Goal: Book appointment/travel/reservation

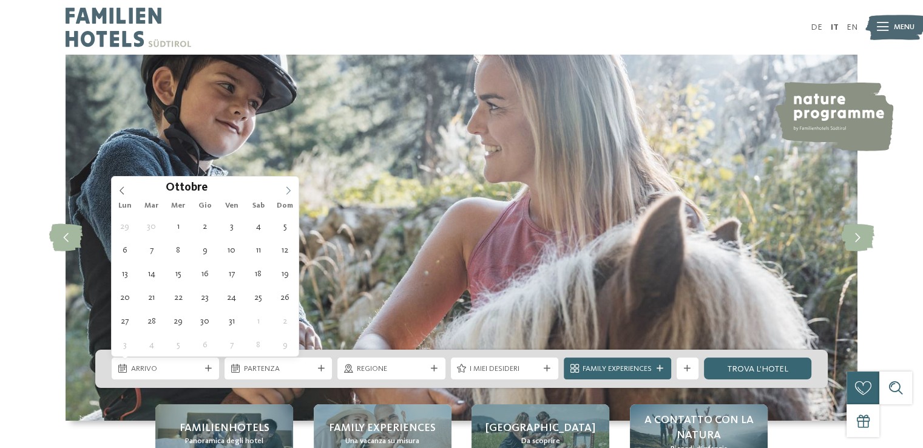
click at [286, 191] on icon at bounding box center [288, 190] width 8 height 8
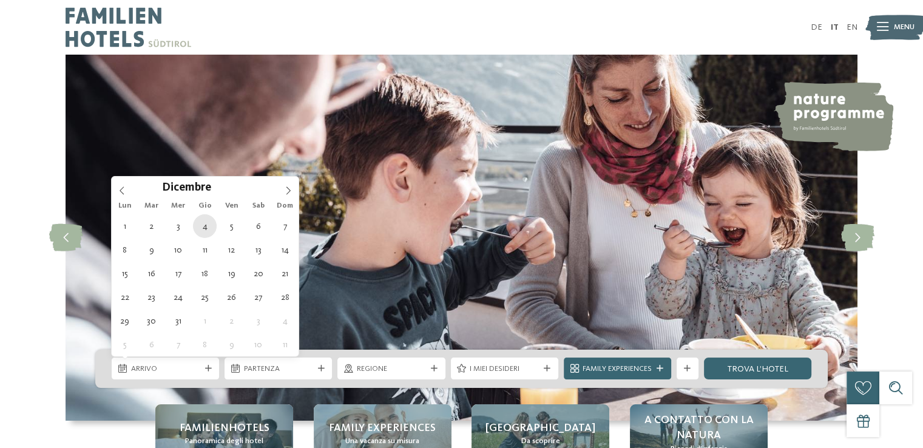
type div "04.12.2025"
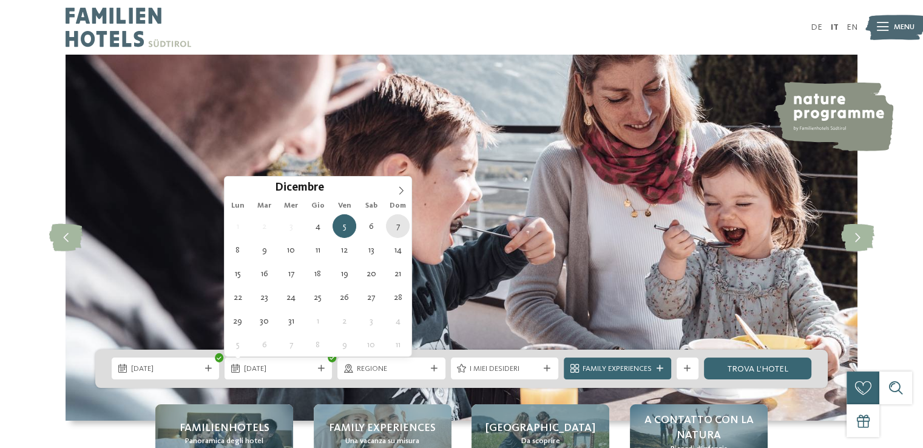
type div "07.12.2025"
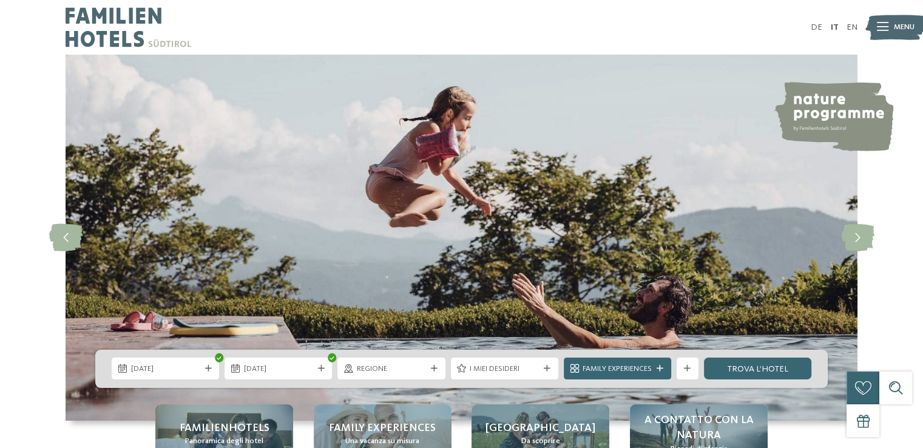
click at [426, 365] on div "Regione" at bounding box center [391, 369] width 75 height 12
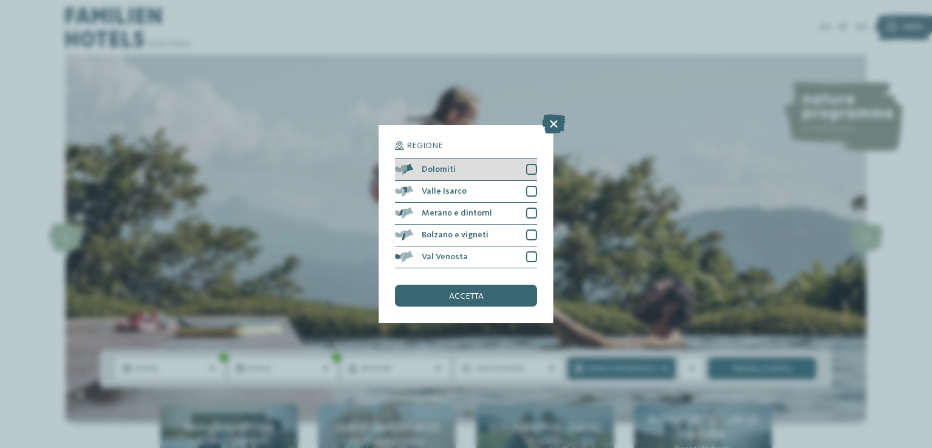
drag, startPoint x: 532, startPoint y: 172, endPoint x: 533, endPoint y: 178, distance: 6.7
click at [531, 172] on div at bounding box center [531, 169] width 11 height 11
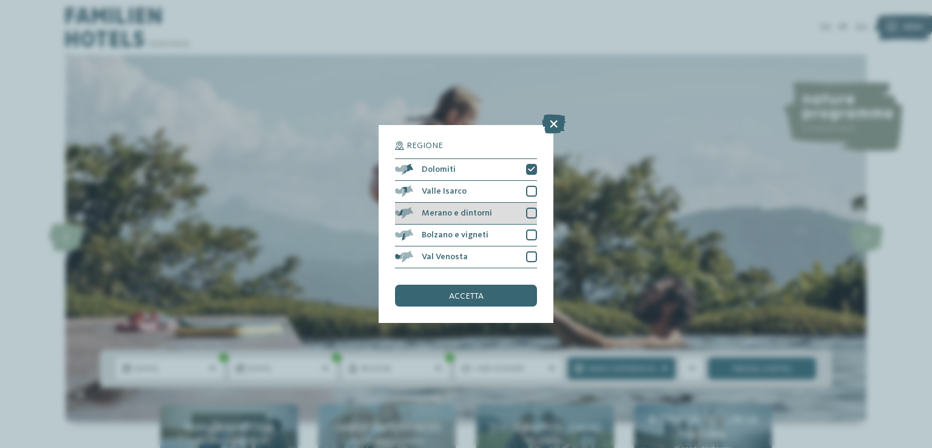
drag, startPoint x: 535, startPoint y: 192, endPoint x: 531, endPoint y: 209, distance: 17.4
click at [533, 203] on div "Dolomiti Valle Isarco" at bounding box center [466, 213] width 142 height 110
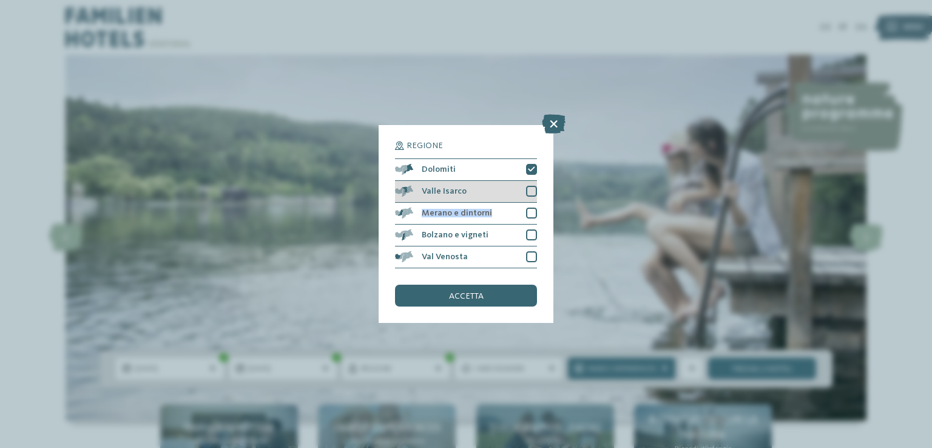
click at [530, 193] on div at bounding box center [531, 191] width 11 height 11
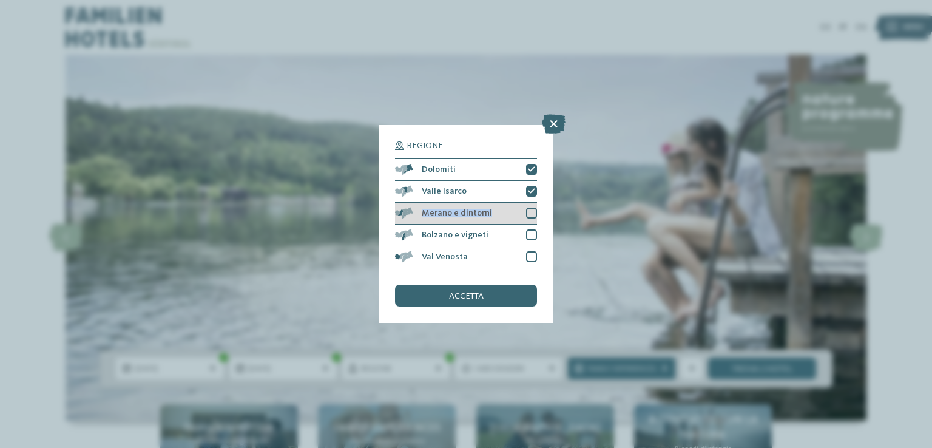
click at [530, 211] on div at bounding box center [531, 212] width 11 height 11
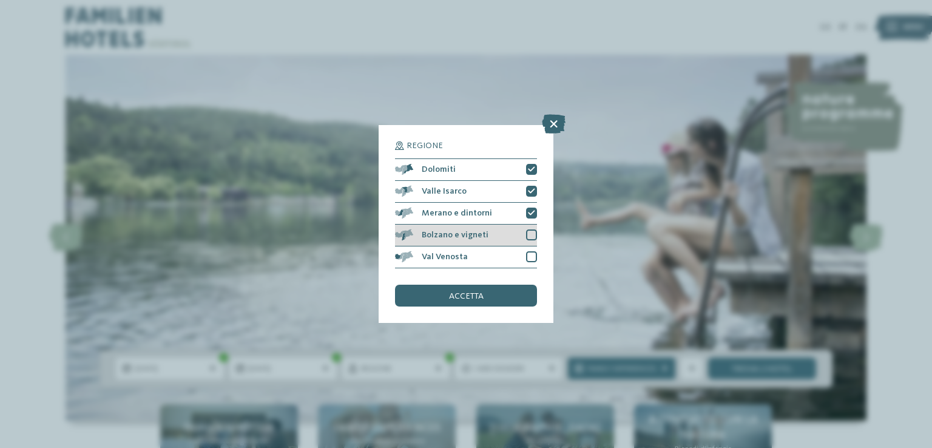
click at [531, 234] on div at bounding box center [531, 234] width 11 height 11
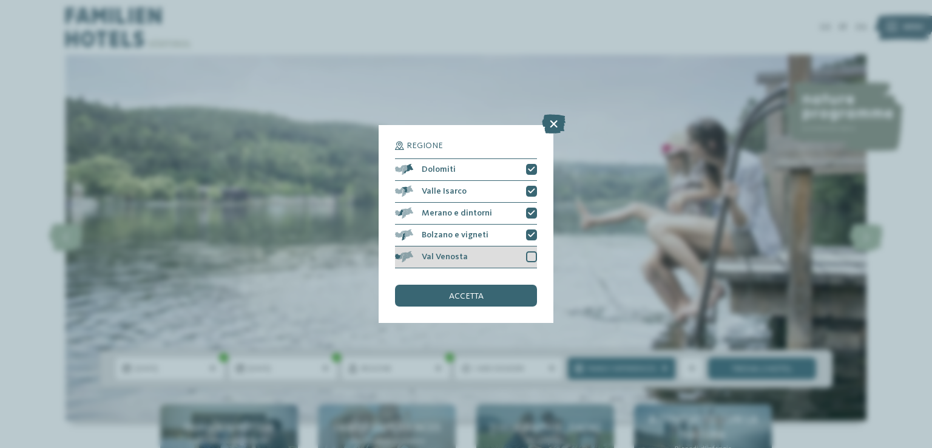
click at [530, 251] on div "Val Venosta" at bounding box center [466, 257] width 142 height 22
click at [511, 288] on div "accetta" at bounding box center [466, 295] width 142 height 22
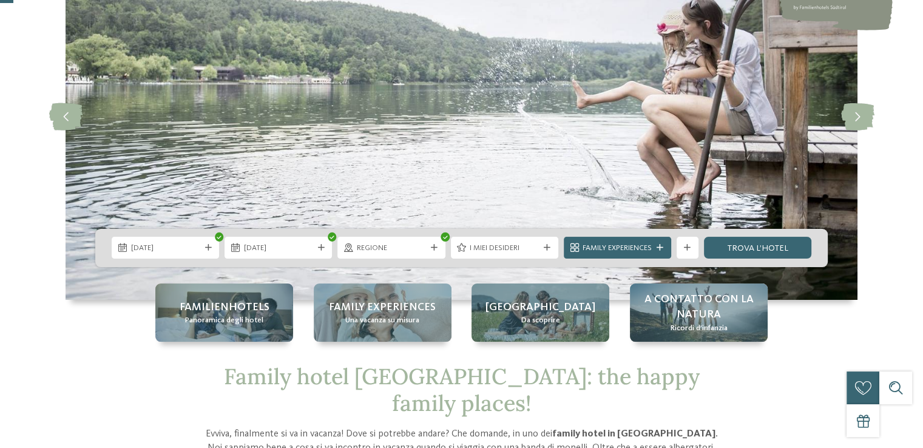
scroll to position [182, 0]
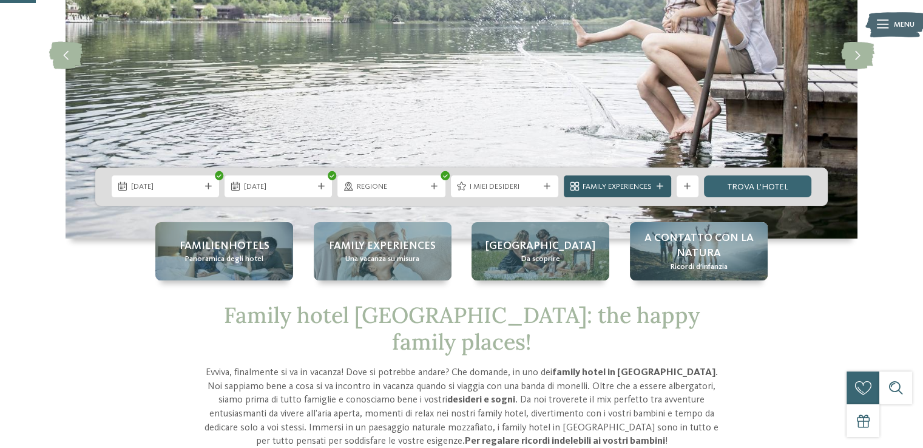
click at [656, 187] on div at bounding box center [660, 186] width 11 height 7
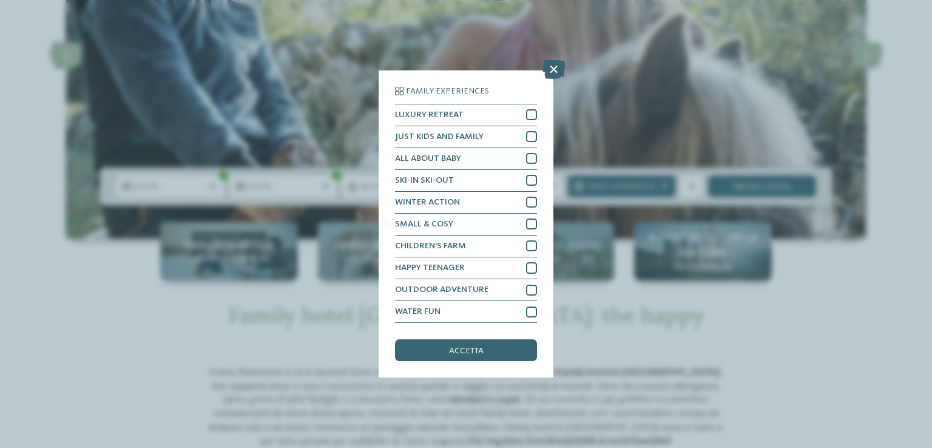
click at [551, 71] on icon at bounding box center [554, 68] width 24 height 19
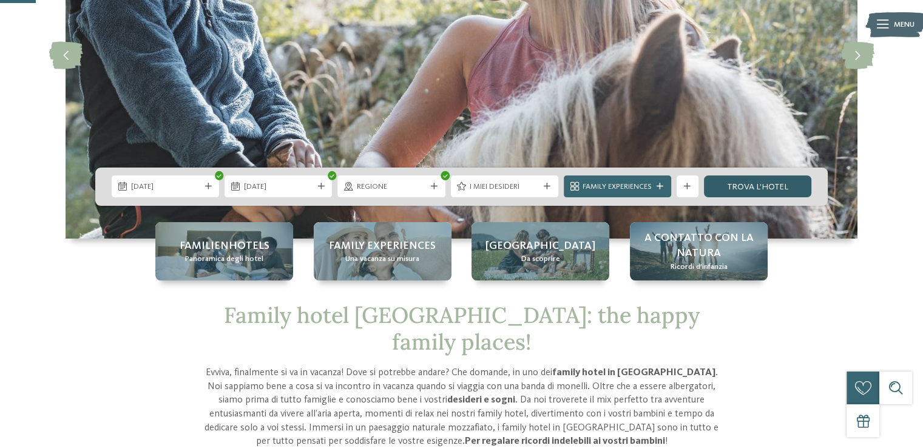
click at [739, 189] on link "trova l’hotel" at bounding box center [757, 186] width 107 height 22
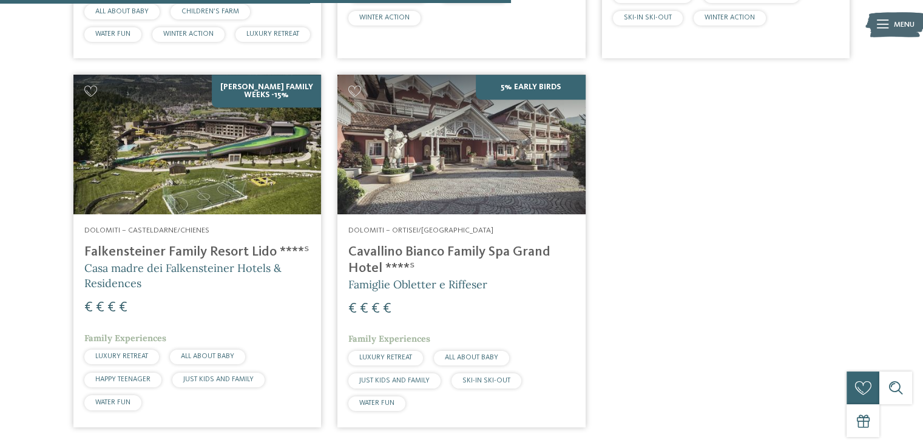
scroll to position [776, 0]
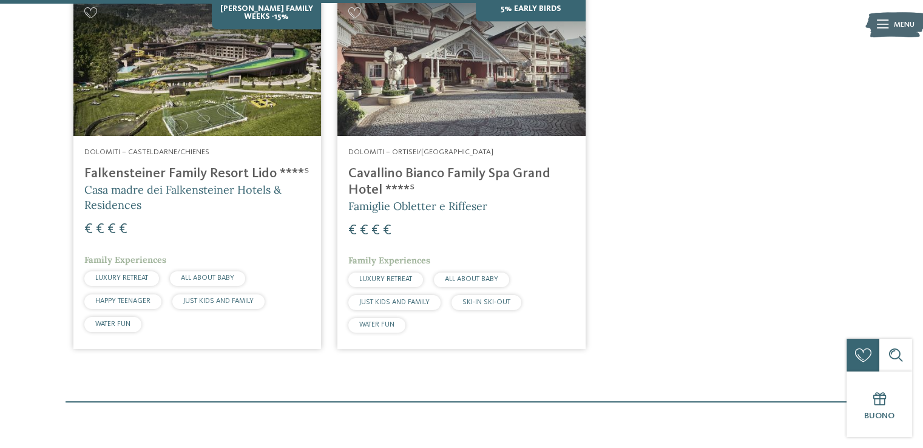
click at [442, 182] on div "Dolomiti – Ortisei/Val Gardena Cavallino Bianco Family Spa Grand Hotel ****ˢ Fa…" at bounding box center [460, 242] width 247 height 213
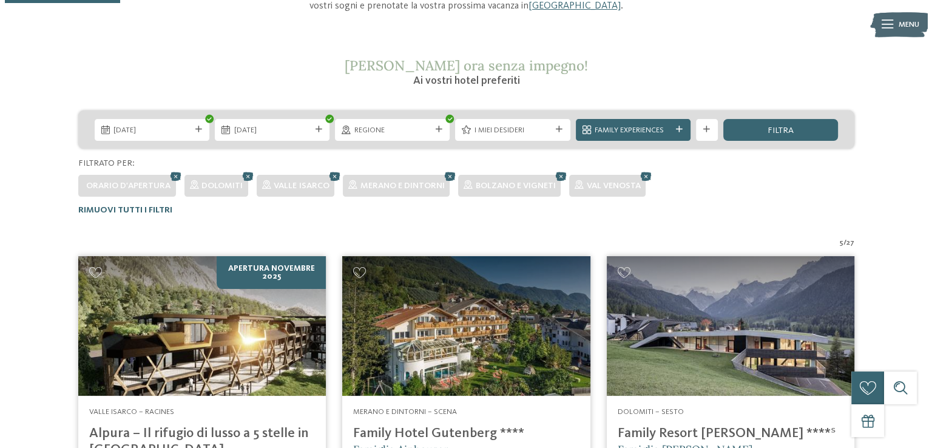
scroll to position [169, 0]
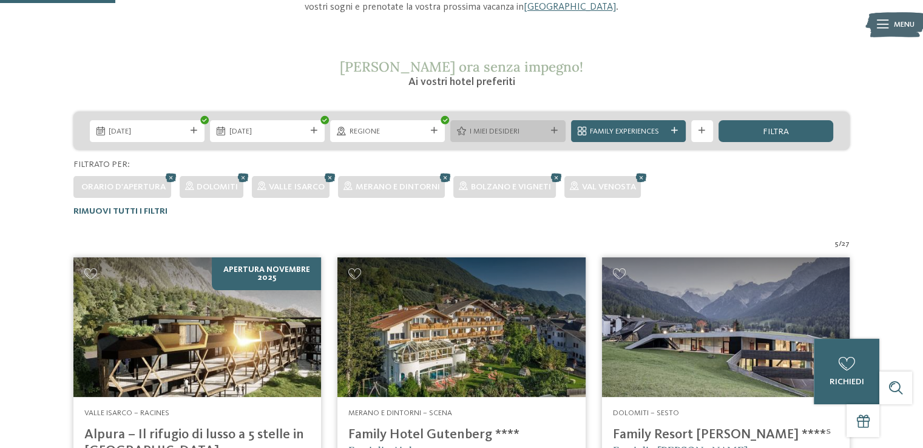
click at [539, 127] on span "I miei desideri" at bounding box center [508, 131] width 76 height 11
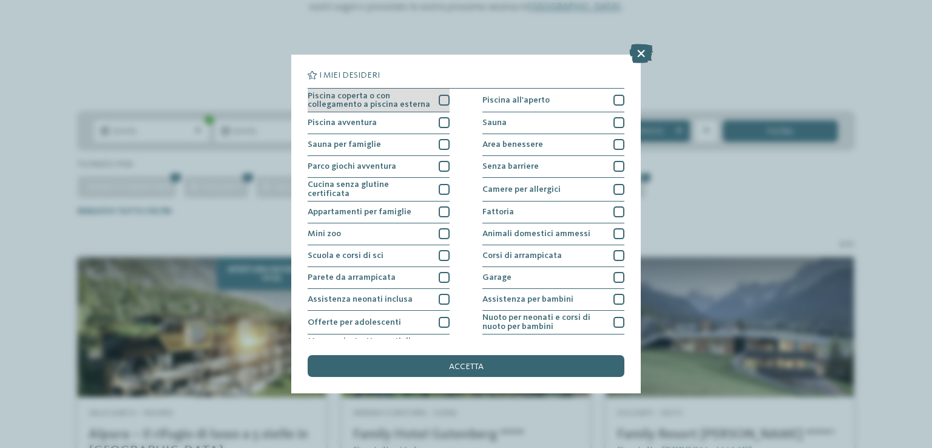
click at [442, 96] on div at bounding box center [444, 100] width 11 height 11
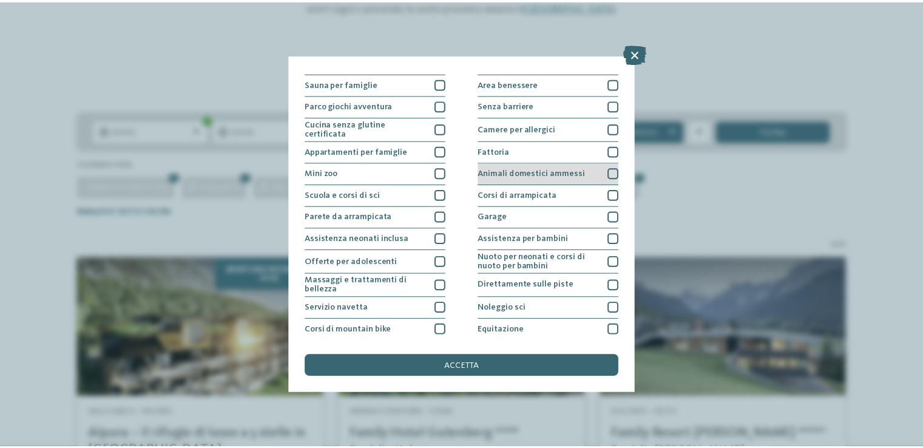
scroll to position [0, 0]
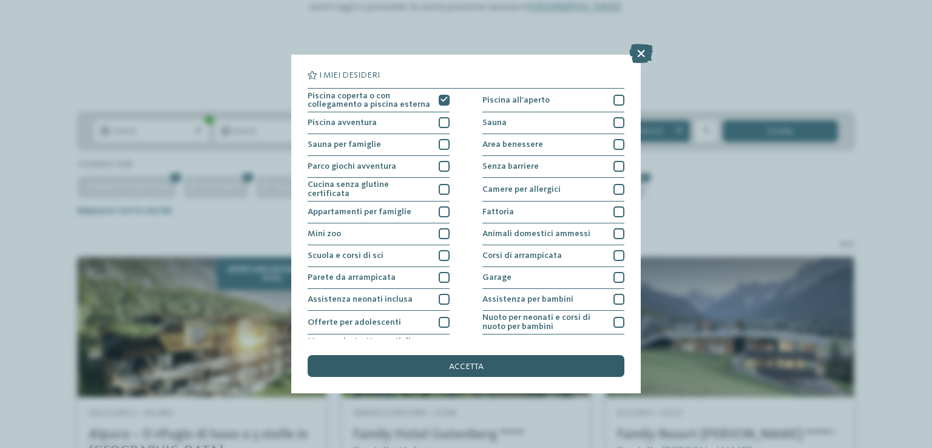
click at [434, 375] on div "accetta" at bounding box center [466, 366] width 317 height 22
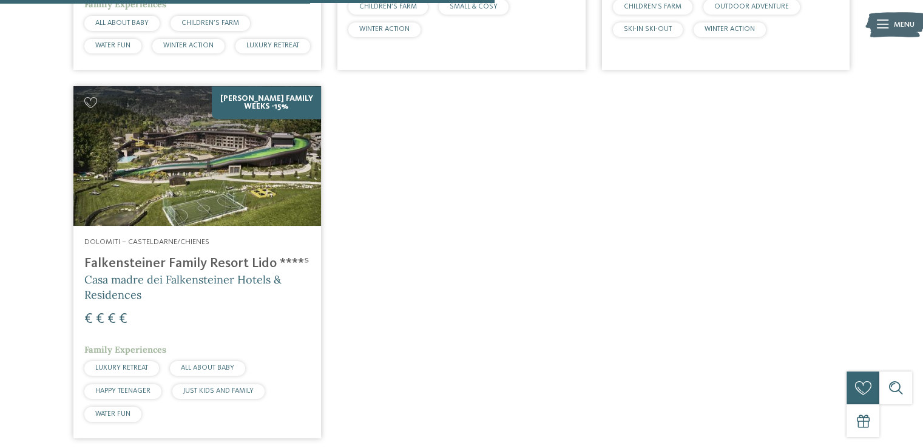
scroll to position [742, 0]
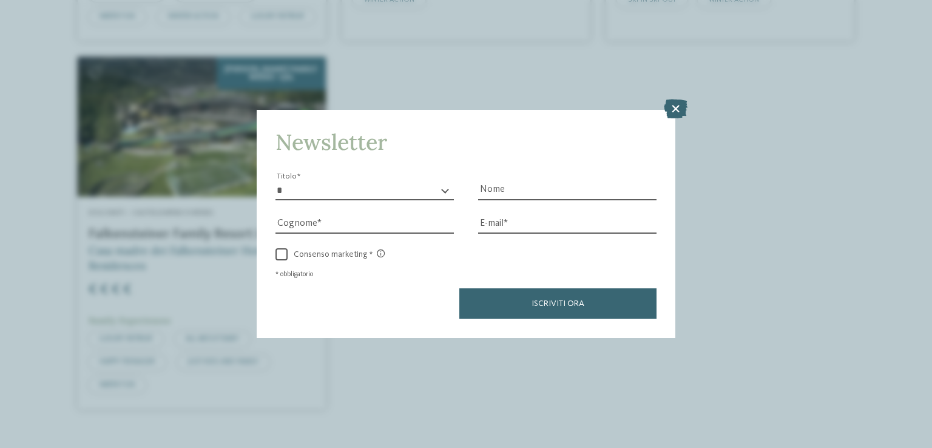
click at [675, 115] on icon at bounding box center [676, 108] width 24 height 19
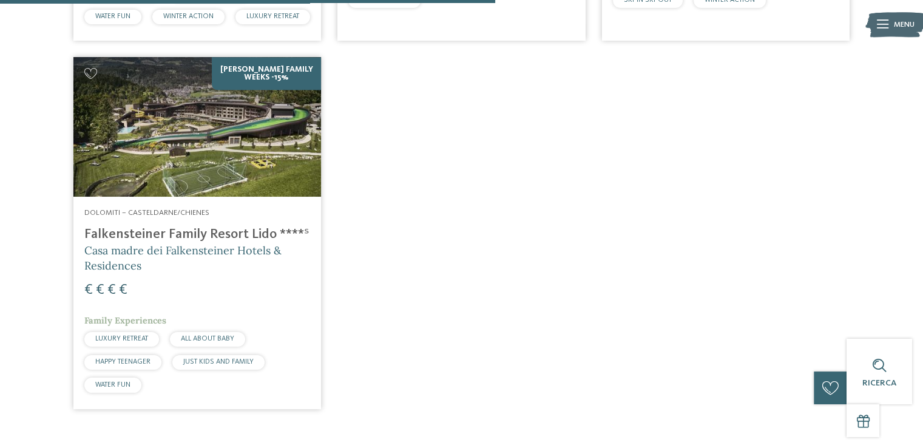
click at [189, 221] on div "Dolomiti – Casteldarne/Chienes Falkensteiner Family Resort Lido ****ˢ Casa madr…" at bounding box center [196, 303] width 247 height 212
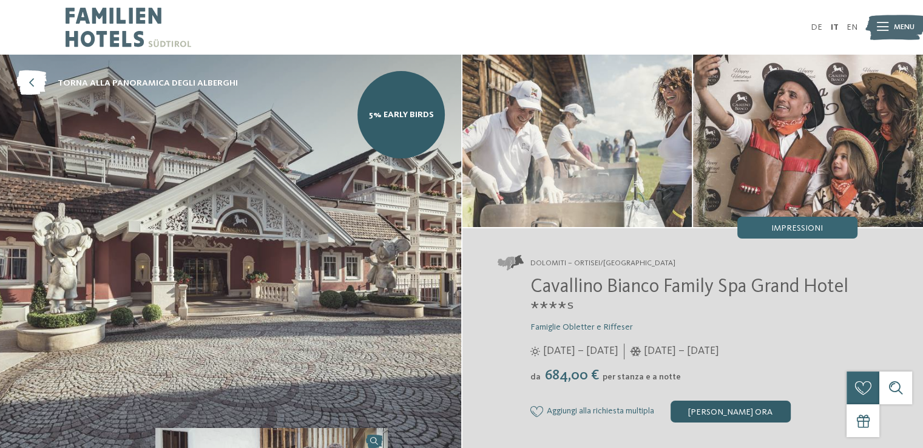
click at [729, 416] on div "[PERSON_NAME] ora" at bounding box center [730, 411] width 120 height 22
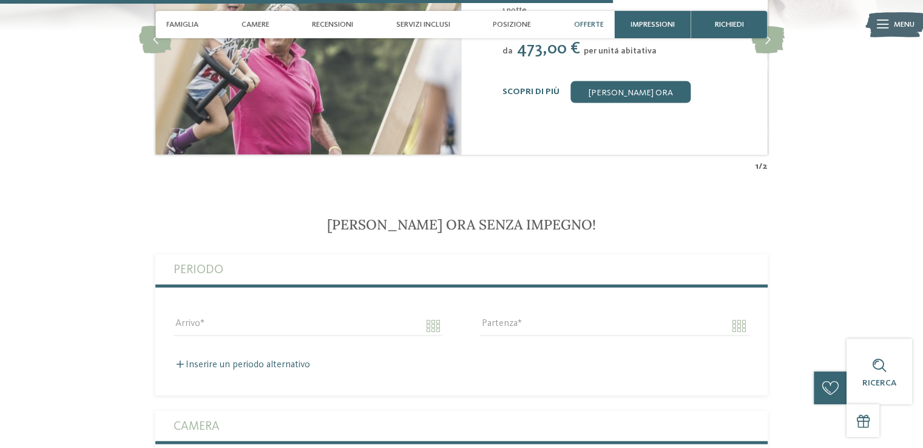
scroll to position [2645, 0]
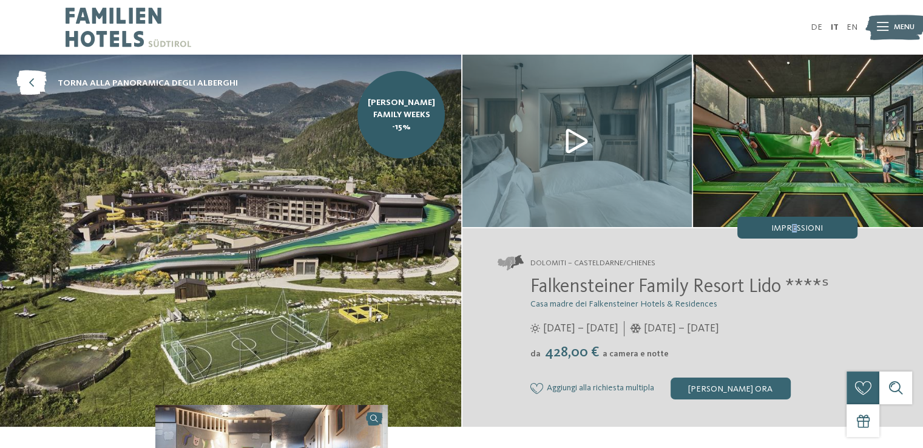
click at [793, 236] on div "Impressioni" at bounding box center [797, 228] width 120 height 22
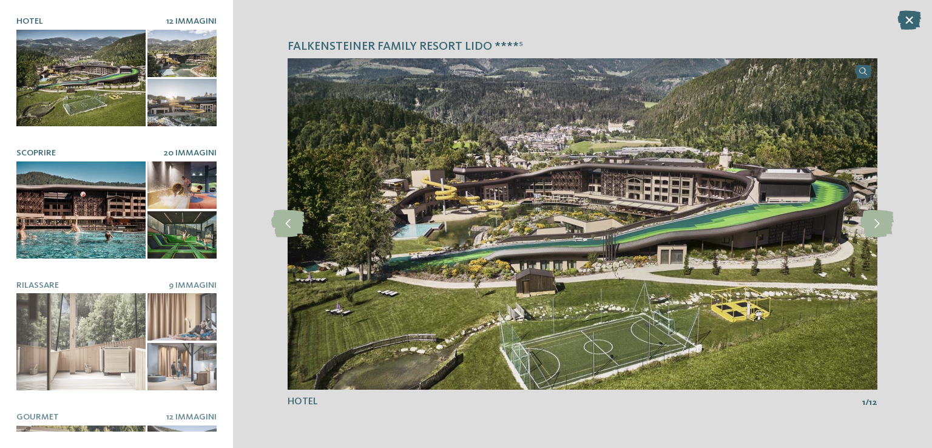
click at [187, 173] on div at bounding box center [181, 184] width 69 height 47
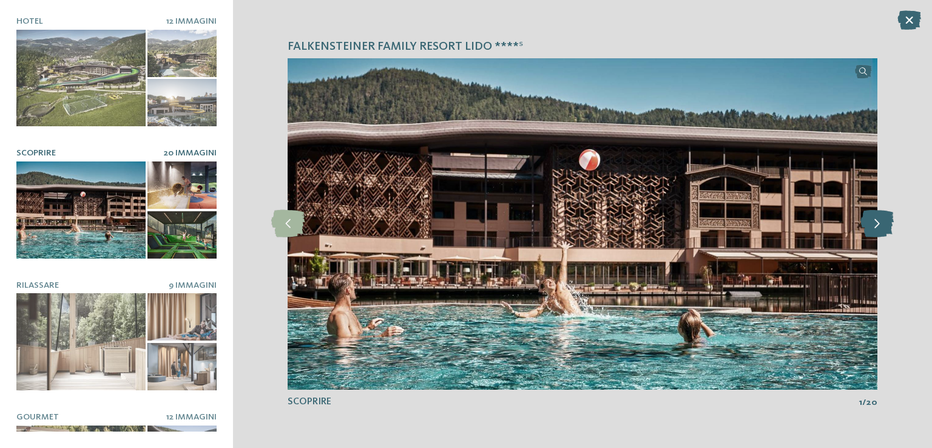
click at [885, 226] on icon at bounding box center [876, 223] width 33 height 27
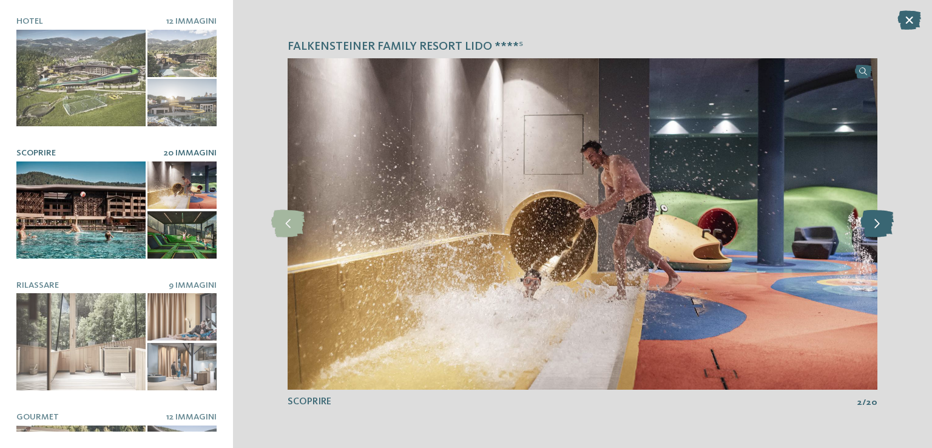
click at [885, 226] on icon at bounding box center [876, 223] width 33 height 27
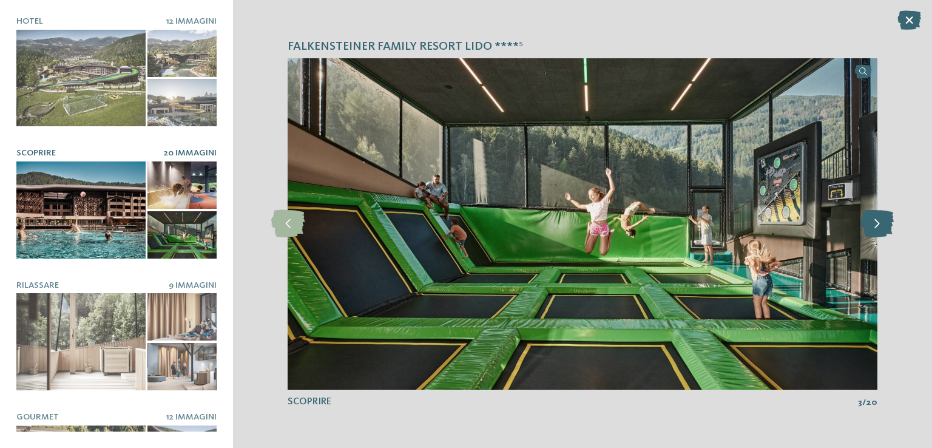
click at [885, 226] on icon at bounding box center [876, 223] width 33 height 27
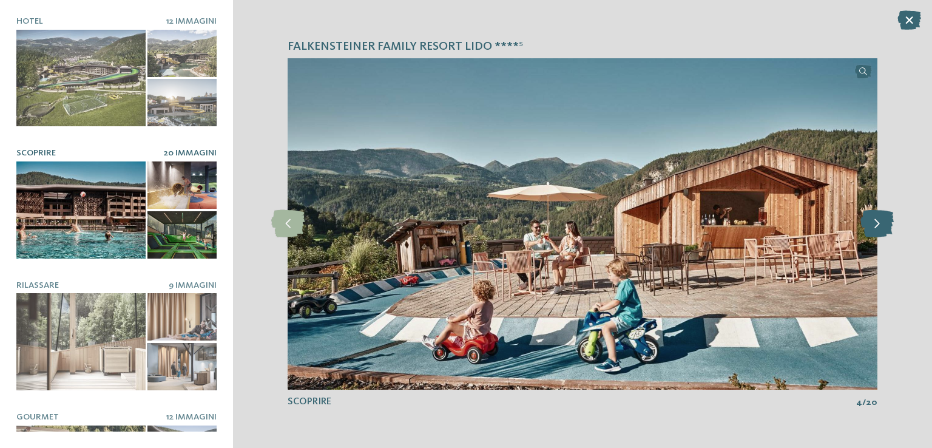
click at [885, 226] on icon at bounding box center [876, 223] width 33 height 27
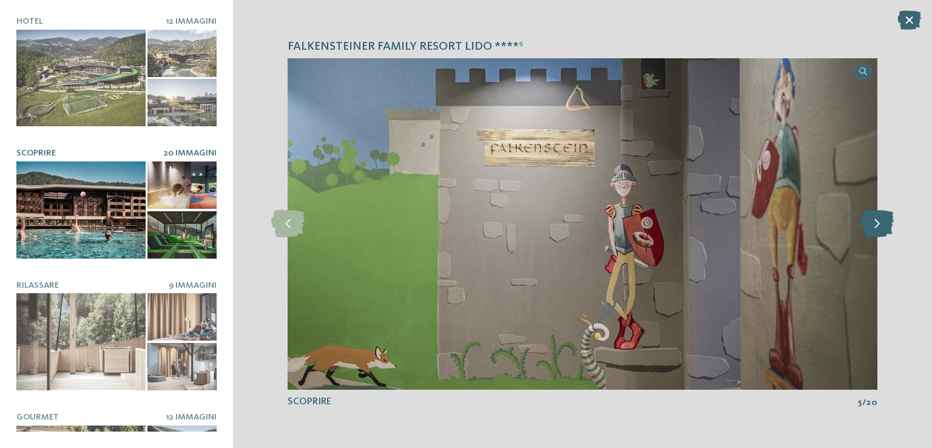
click at [885, 226] on icon at bounding box center [876, 223] width 33 height 27
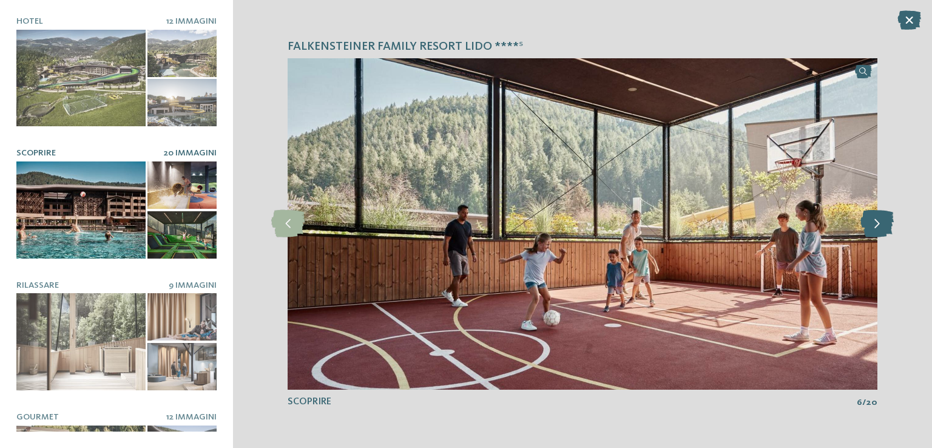
click at [885, 226] on icon at bounding box center [876, 223] width 33 height 27
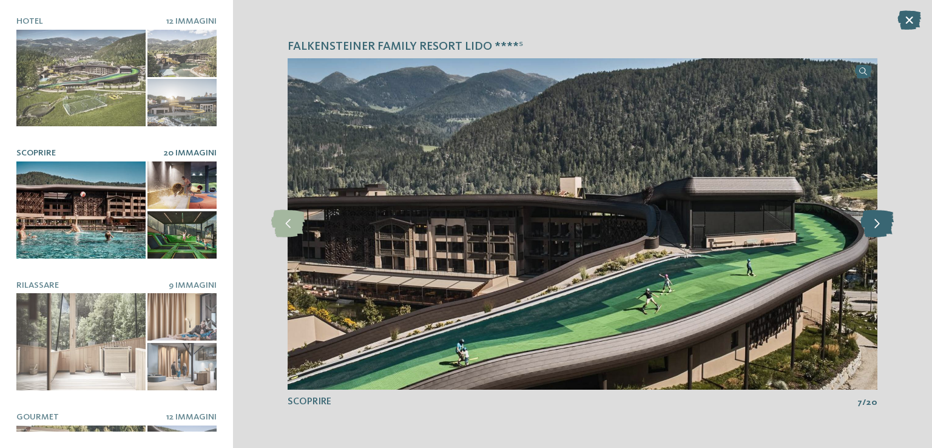
click at [884, 226] on icon at bounding box center [876, 223] width 33 height 27
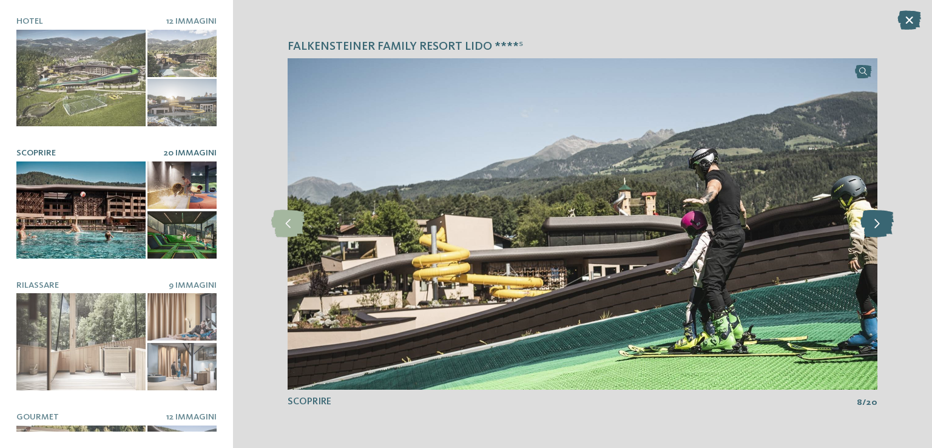
click at [883, 225] on icon at bounding box center [876, 223] width 33 height 27
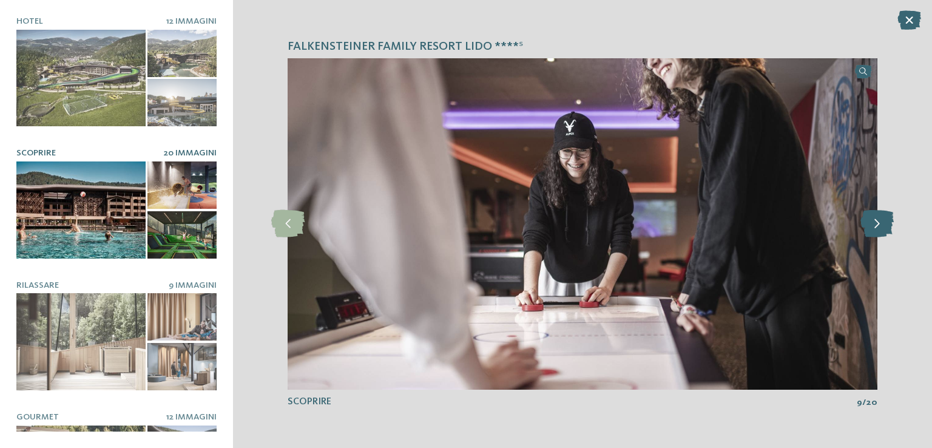
click at [883, 225] on icon at bounding box center [876, 223] width 33 height 27
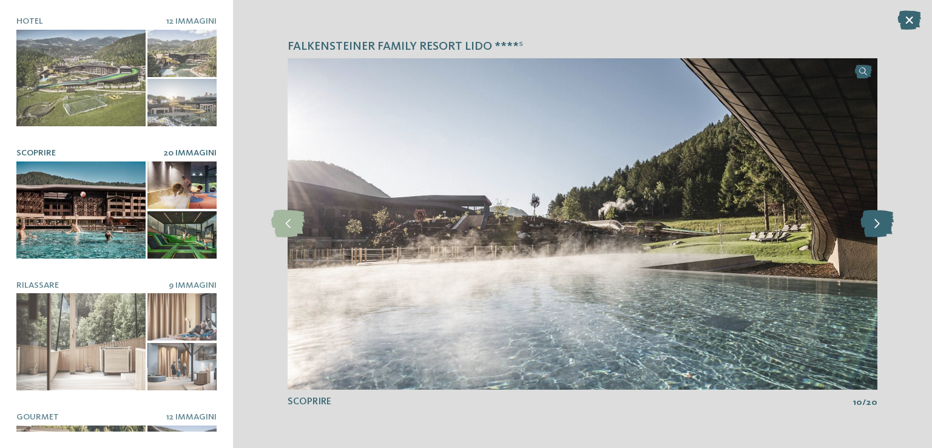
click at [883, 225] on icon at bounding box center [876, 223] width 33 height 27
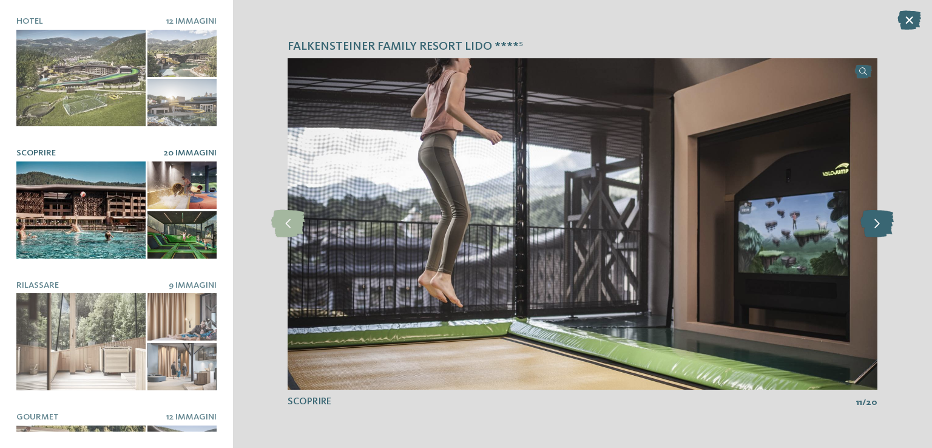
click at [883, 225] on icon at bounding box center [876, 223] width 33 height 27
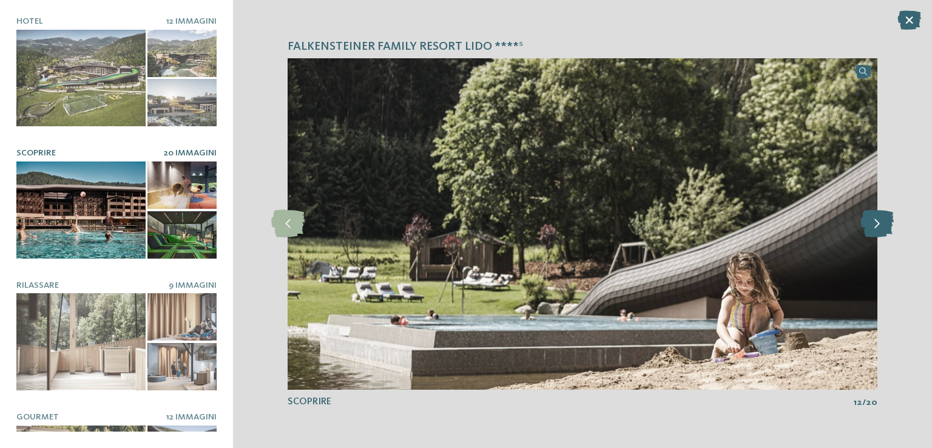
click at [883, 225] on icon at bounding box center [876, 223] width 33 height 27
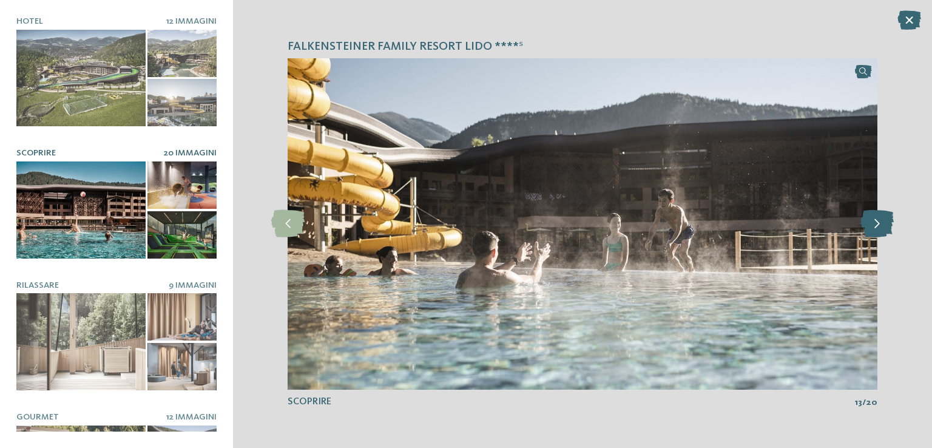
click at [883, 225] on icon at bounding box center [876, 223] width 33 height 27
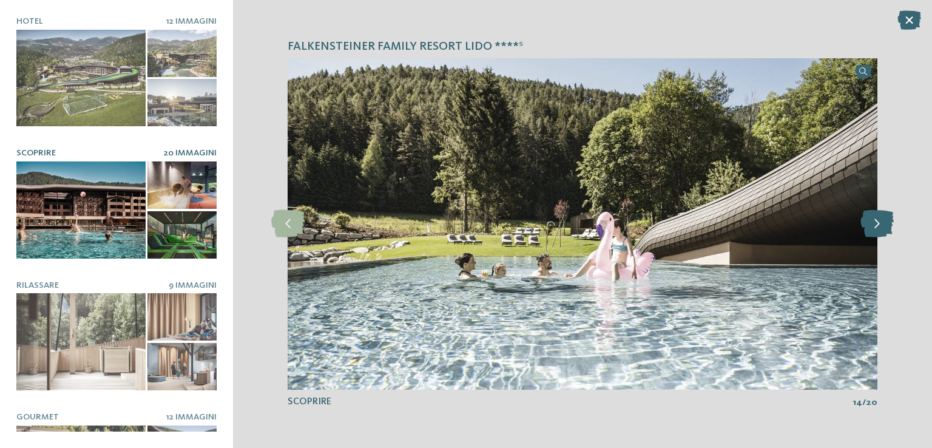
click at [883, 225] on icon at bounding box center [876, 223] width 33 height 27
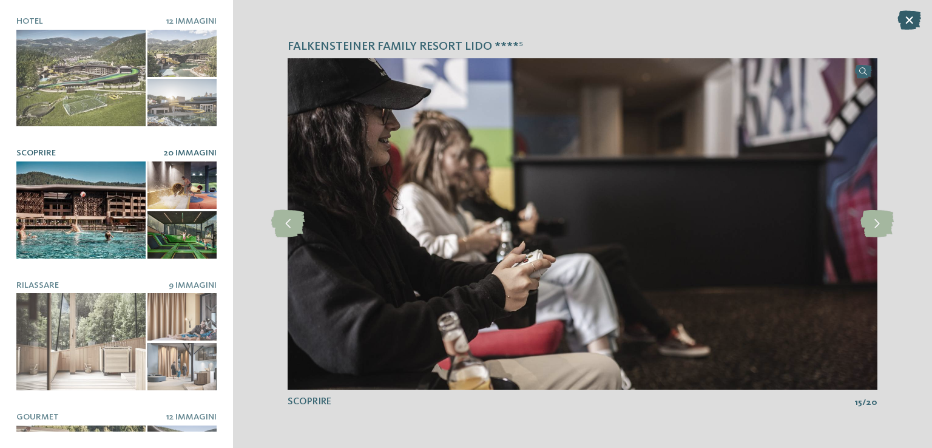
click at [914, 19] on icon at bounding box center [909, 19] width 24 height 19
